Goal: Information Seeking & Learning: Learn about a topic

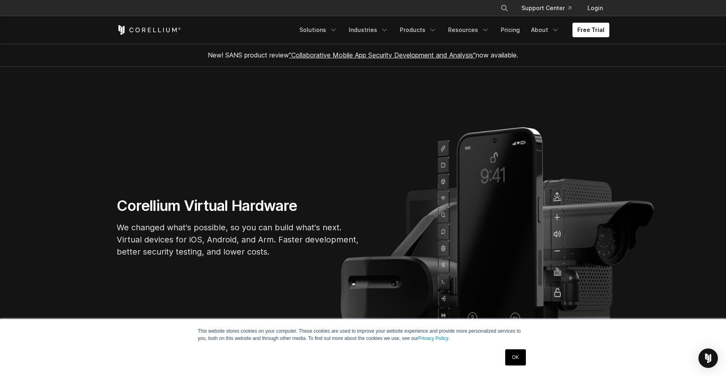
click at [516, 357] on link "OK" at bounding box center [515, 358] width 21 height 16
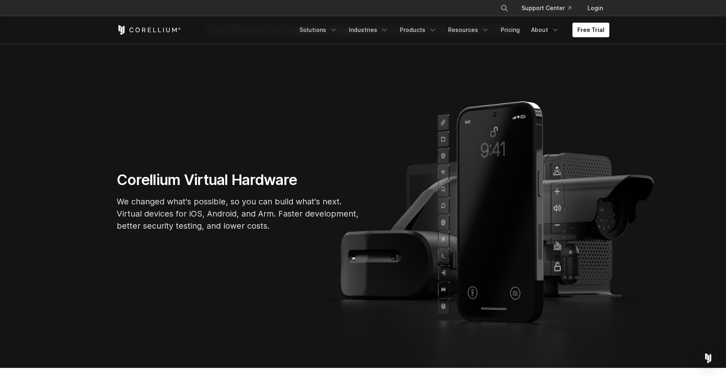
scroll to position [26, 0]
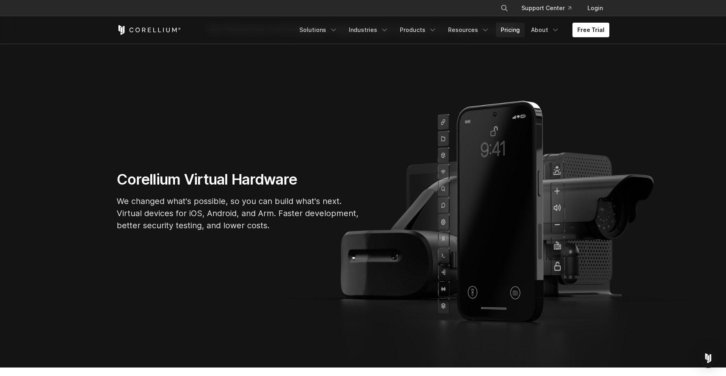
click at [518, 33] on link "Pricing" at bounding box center [510, 30] width 29 height 15
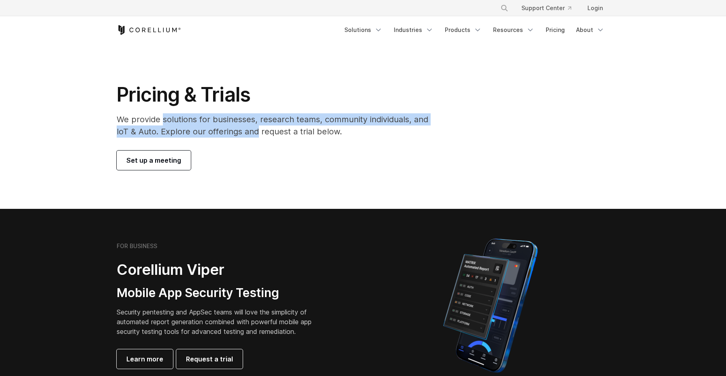
drag, startPoint x: 164, startPoint y: 121, endPoint x: 285, endPoint y: 151, distance: 124.7
click at [284, 150] on div "Pricing & Trials We provide solutions for businesses, research teams, community…" at bounding box center [278, 127] width 339 height 88
click at [264, 132] on p "We provide solutions for businesses, research teams, community individuals, and…" at bounding box center [278, 125] width 323 height 24
drag, startPoint x: 264, startPoint y: 132, endPoint x: 216, endPoint y: 122, distance: 48.8
click at [216, 122] on p "We provide solutions for businesses, research teams, community individuals, and…" at bounding box center [278, 125] width 323 height 24
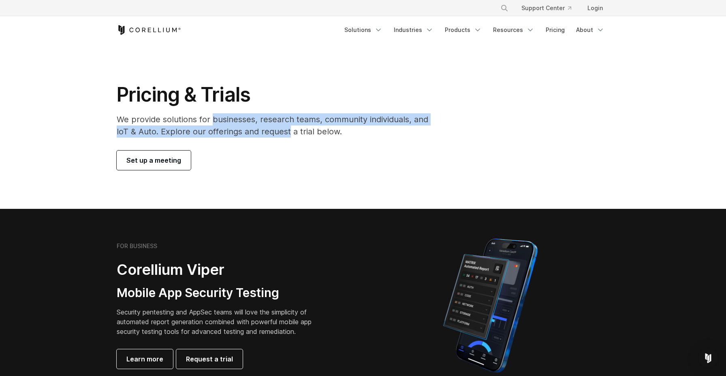
click at [216, 122] on p "We provide solutions for businesses, research teams, community individuals, and…" at bounding box center [278, 125] width 323 height 24
drag, startPoint x: 216, startPoint y: 122, endPoint x: 287, endPoint y: 131, distance: 71.5
click at [287, 131] on p "We provide solutions for businesses, research teams, community individuals, and…" at bounding box center [278, 125] width 323 height 24
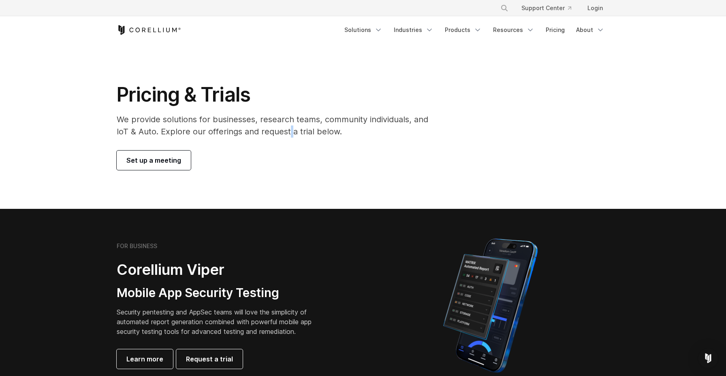
drag, startPoint x: 287, startPoint y: 131, endPoint x: 235, endPoint y: 118, distance: 53.8
click at [267, 129] on p "We provide solutions for businesses, research teams, community individuals, and…" at bounding box center [278, 125] width 323 height 24
click at [235, 118] on p "We provide solutions for businesses, research teams, community individuals, and…" at bounding box center [278, 125] width 323 height 24
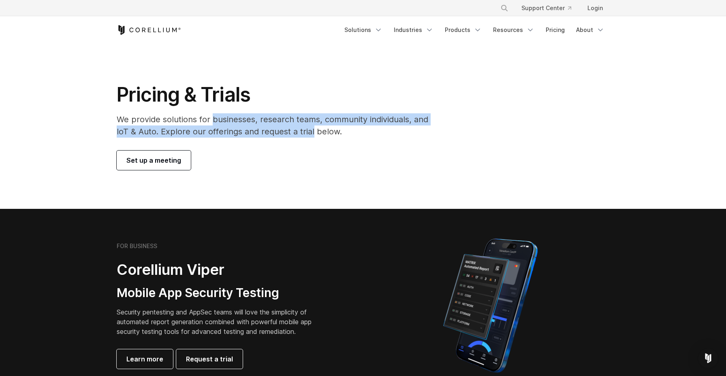
drag, startPoint x: 235, startPoint y: 118, endPoint x: 309, endPoint y: 136, distance: 76.2
click at [306, 134] on p "We provide solutions for businesses, research teams, community individuals, and…" at bounding box center [278, 125] width 323 height 24
click at [309, 136] on p "We provide solutions for businesses, research teams, community individuals, and…" at bounding box center [278, 125] width 323 height 24
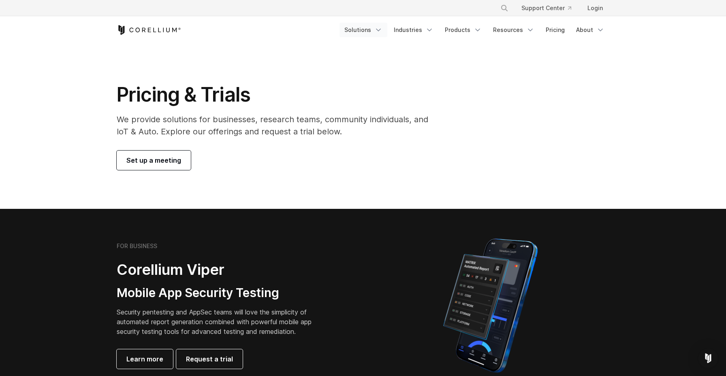
click at [376, 27] on link "Solutions" at bounding box center [364, 30] width 48 height 15
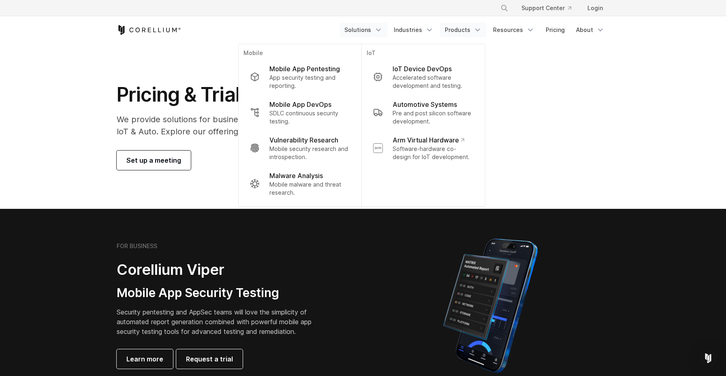
click at [467, 30] on link "Products" at bounding box center [463, 30] width 47 height 15
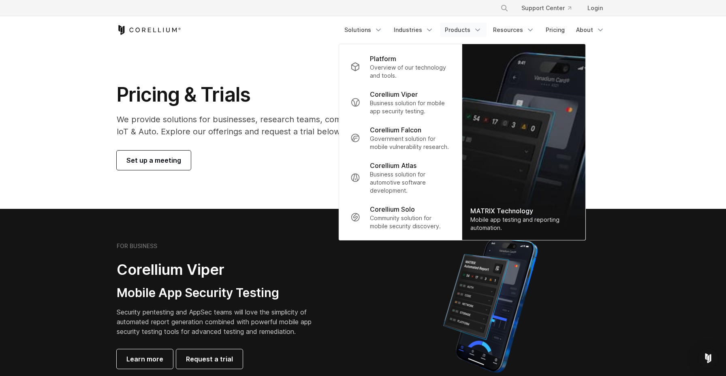
click at [280, 53] on section "Pricing & Trials We provide solutions for businesses, research teams, community…" at bounding box center [363, 126] width 726 height 165
